Goal: Entertainment & Leisure: Consume media (video, audio)

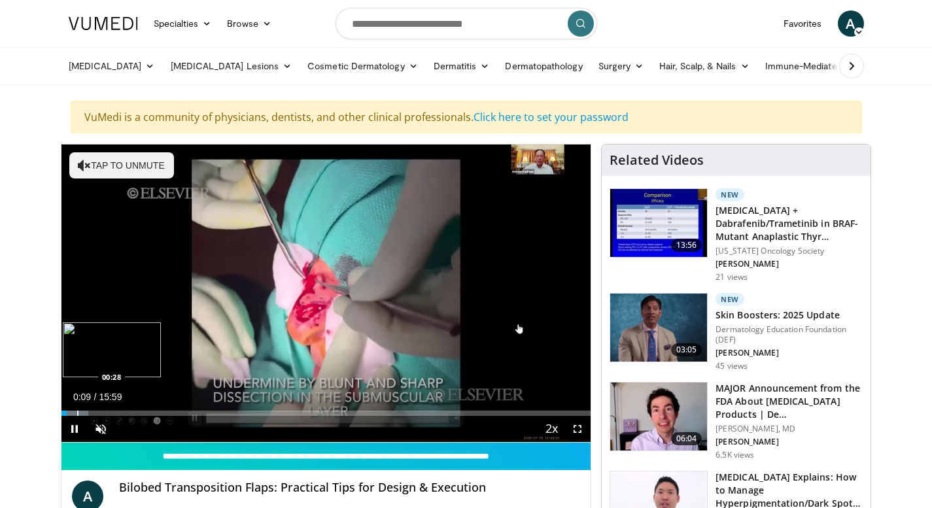
click at [77, 413] on div "Progress Bar" at bounding box center [77, 413] width 1 height 5
click at [90, 413] on div "Progress Bar" at bounding box center [89, 413] width 1 height 5
click at [102, 432] on span "Video Player" at bounding box center [101, 429] width 26 height 26
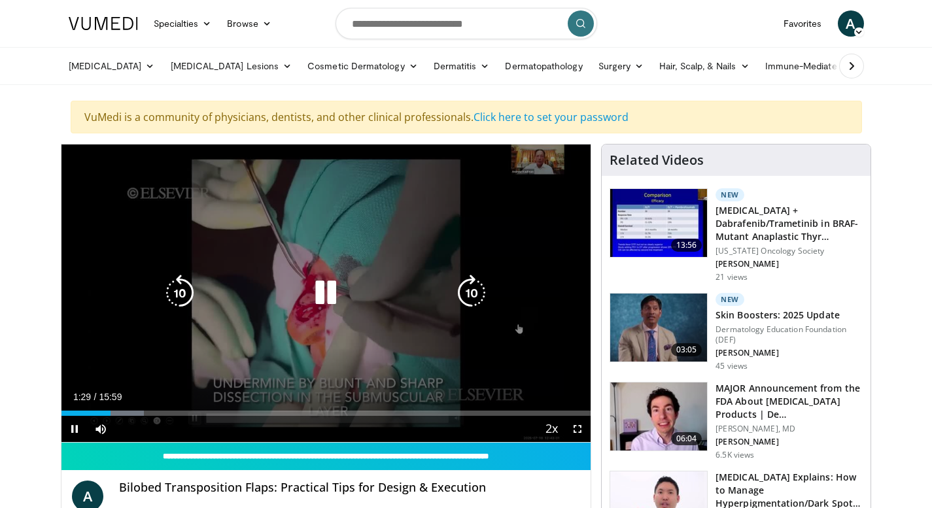
click at [545, 168] on div "10 seconds Tap to unmute" at bounding box center [326, 294] width 530 height 298
click at [545, 254] on div "10 seconds Tap to unmute" at bounding box center [326, 294] width 530 height 298
